Goal: Information Seeking & Learning: Learn about a topic

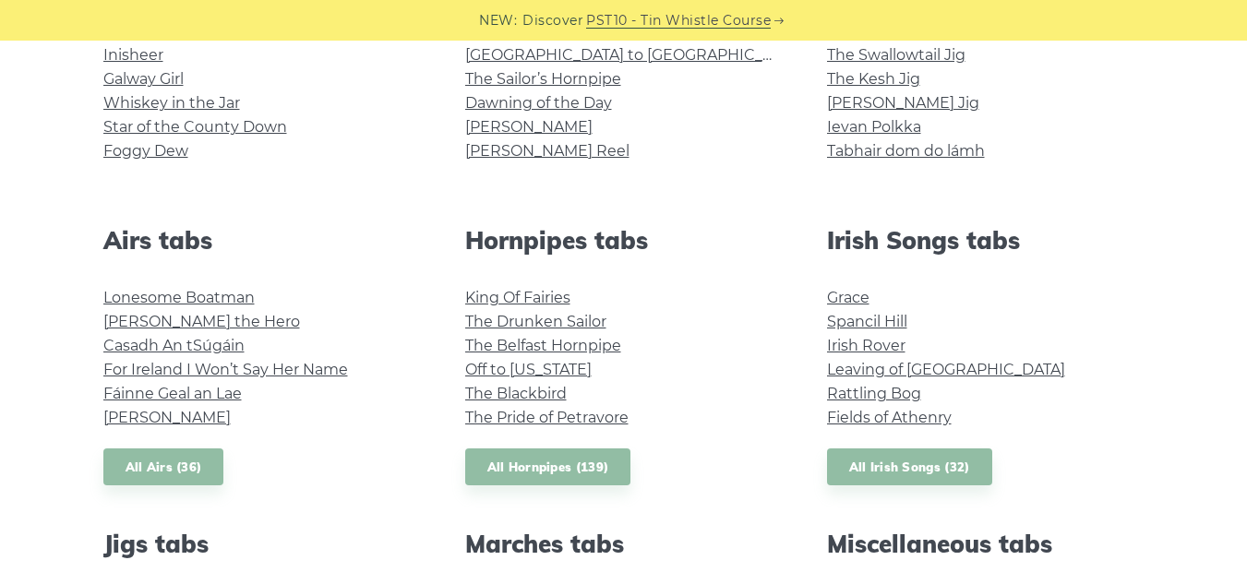
scroll to position [584, 0]
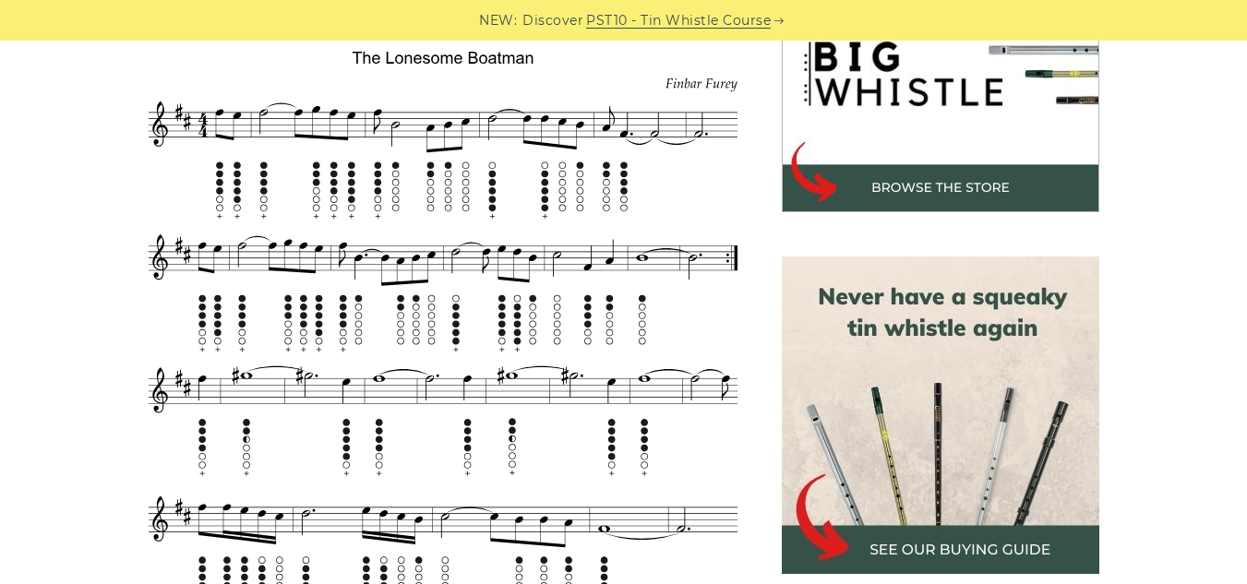
scroll to position [619, 0]
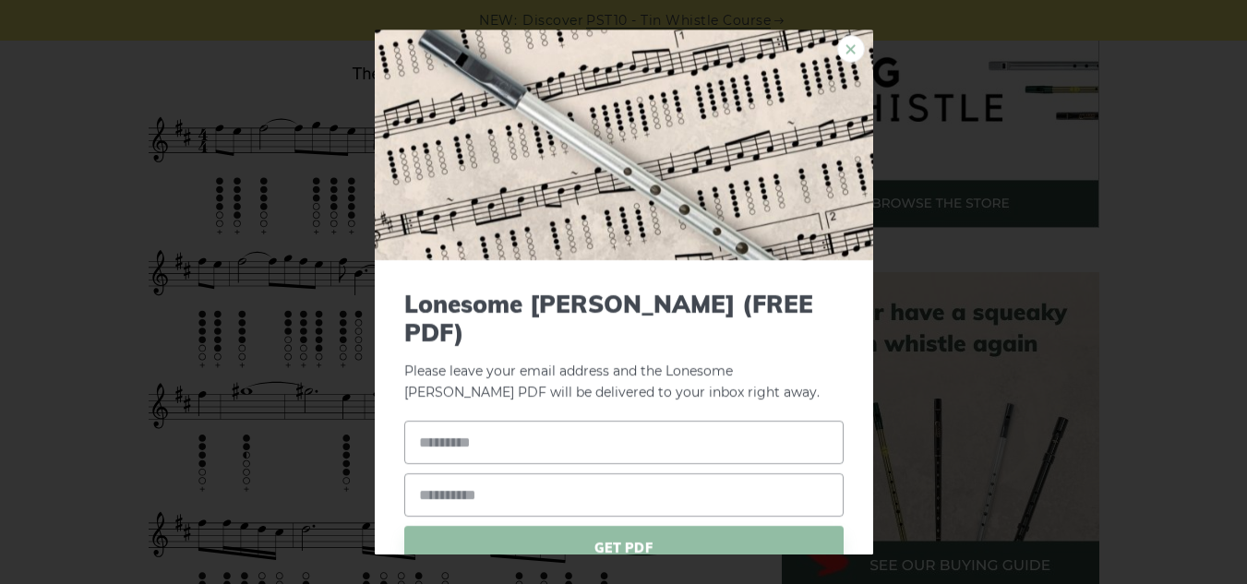
click at [837, 58] on link "×" at bounding box center [851, 49] width 28 height 28
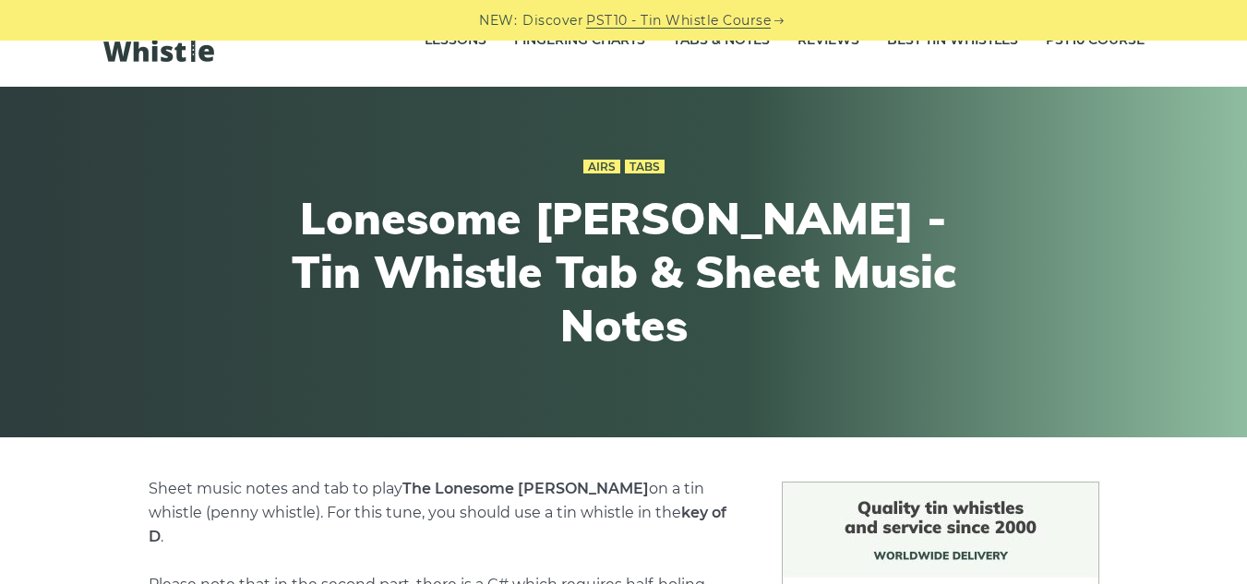
scroll to position [0, 0]
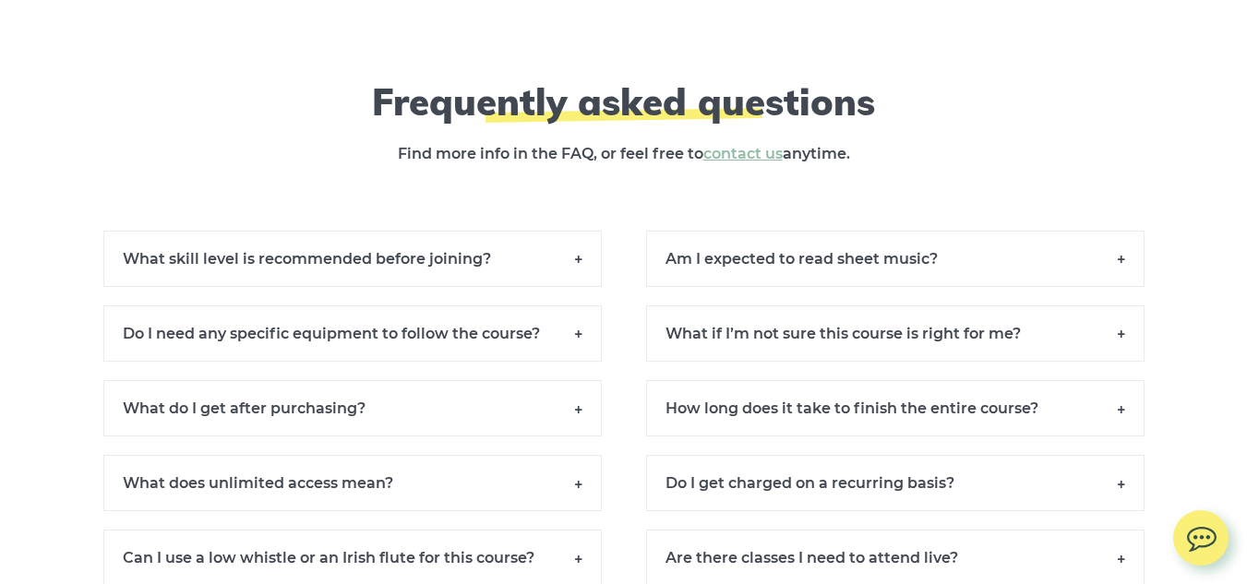
scroll to position [12596, 0]
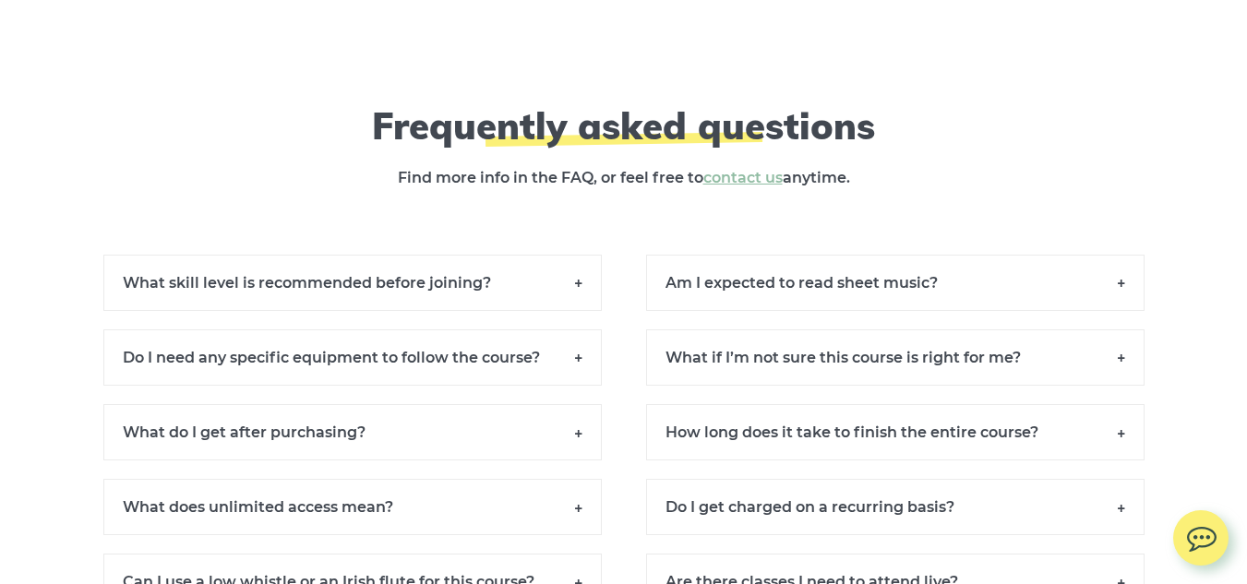
click at [1072, 287] on h6 "Am I expected to read sheet music?" at bounding box center [895, 283] width 498 height 56
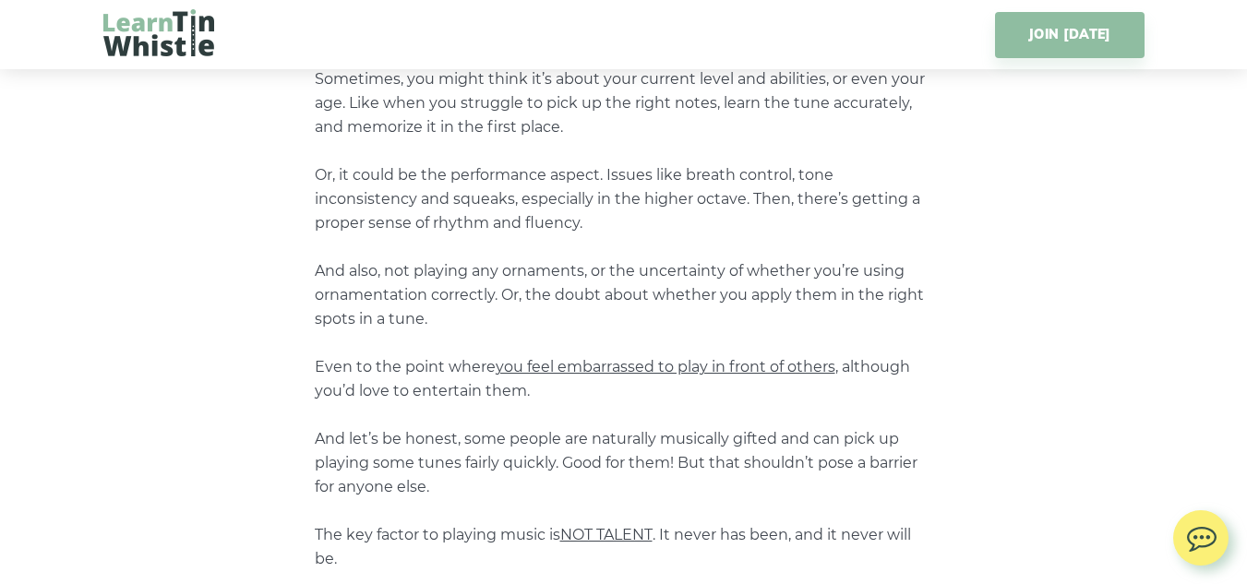
scroll to position [0, 0]
